Goal: Task Accomplishment & Management: Manage account settings

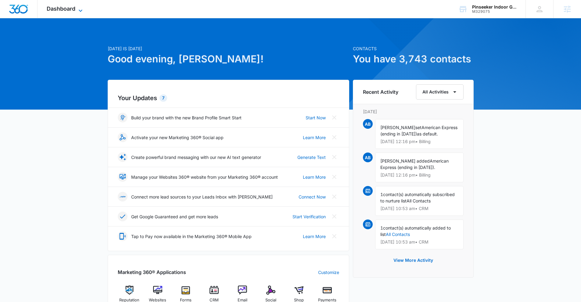
click at [66, 8] on span "Dashboard" at bounding box center [61, 8] width 29 height 6
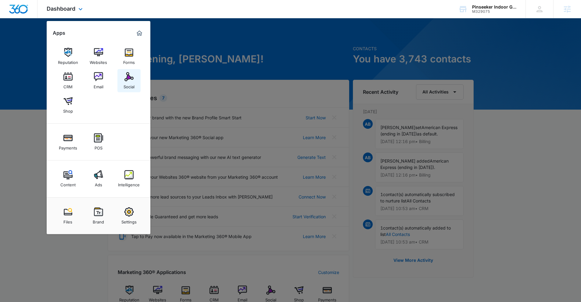
click at [129, 77] on img at bounding box center [128, 76] width 9 height 9
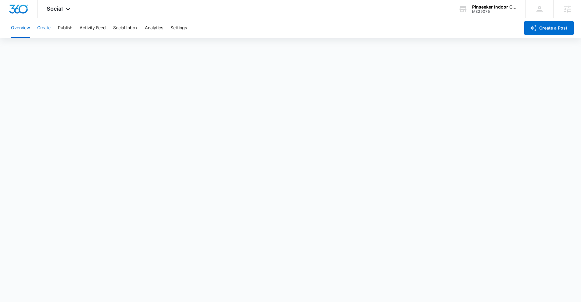
click at [46, 29] on button "Create" at bounding box center [43, 28] width 13 height 20
click at [68, 29] on button "Publish" at bounding box center [65, 28] width 14 height 20
click at [62, 12] on div "Social Apps Reputation Websites Forms CRM Email Social Shop Payments POS Conten…" at bounding box center [59, 9] width 43 height 18
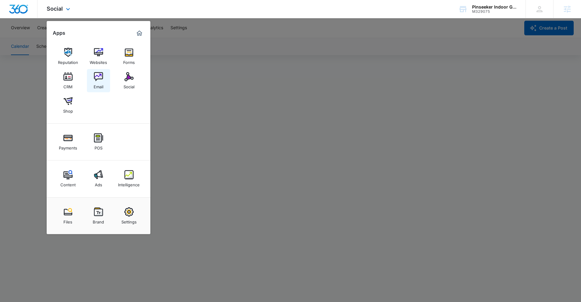
click at [93, 79] on link "Email" at bounding box center [98, 80] width 23 height 23
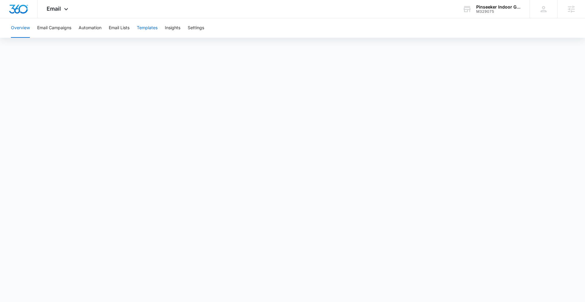
click at [149, 30] on button "Templates" at bounding box center [147, 28] width 21 height 20
click at [53, 30] on button "Email Campaigns" at bounding box center [54, 28] width 34 height 20
click at [585, 219] on iframe "To enrich screen reader interactions, please activate Accessibility in Grammarl…" at bounding box center [292, 165] width 585 height 248
